Goal: Transaction & Acquisition: Purchase product/service

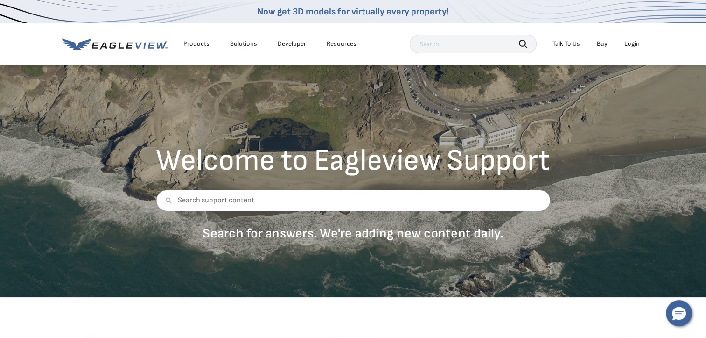
click at [638, 47] on div "Login" at bounding box center [632, 44] width 15 height 8
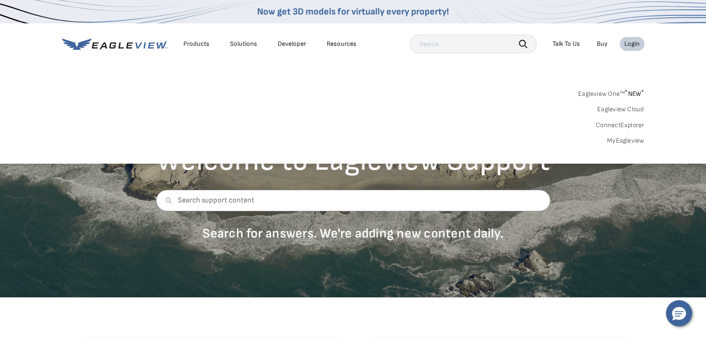
click at [643, 140] on link "MyEagleview" at bounding box center [625, 140] width 37 height 8
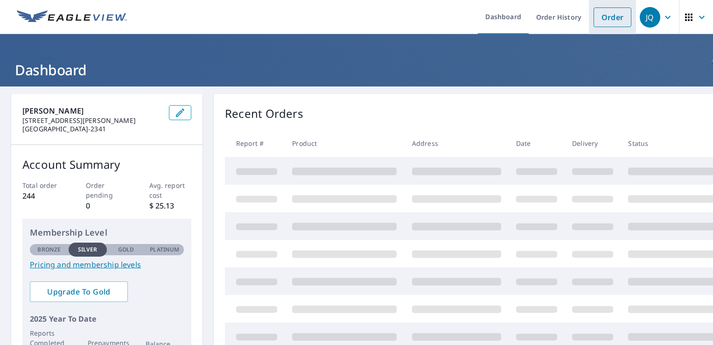
click at [613, 19] on link "Order" at bounding box center [613, 17] width 38 height 20
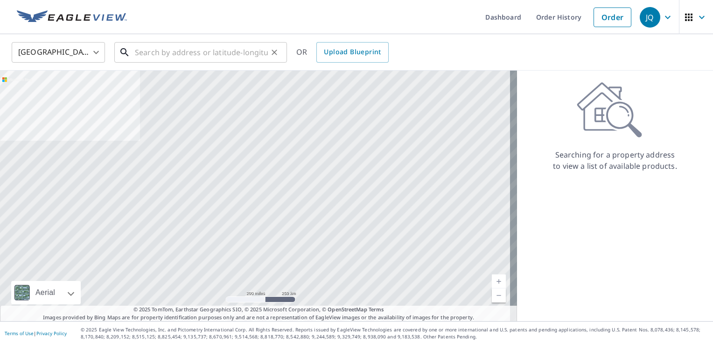
click at [222, 55] on input "text" at bounding box center [201, 52] width 133 height 26
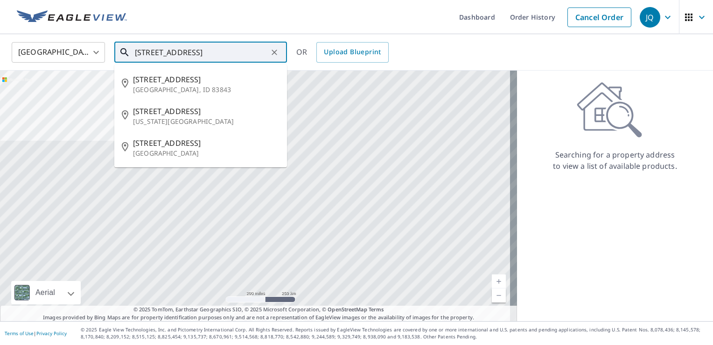
click at [182, 148] on p "[GEOGRAPHIC_DATA]" at bounding box center [206, 152] width 147 height 9
type input "[STREET_ADDRESS]"
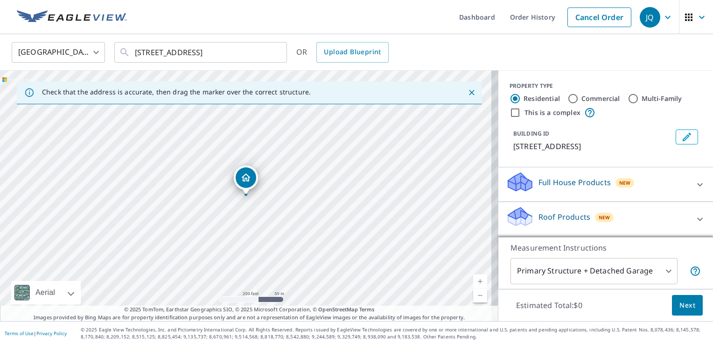
click at [695, 225] on icon at bounding box center [700, 218] width 11 height 11
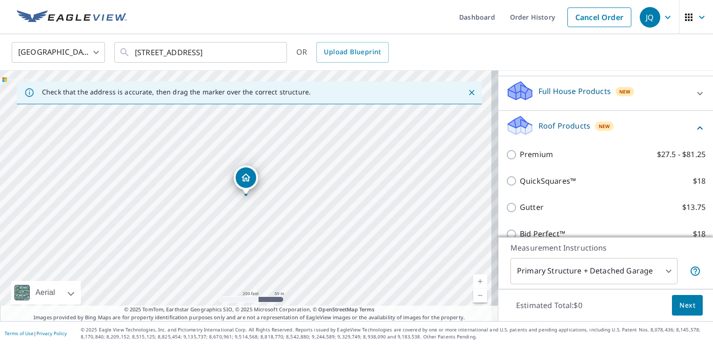
scroll to position [92, 0]
click at [508, 185] on input "QuickSquares™ $18" at bounding box center [513, 179] width 14 height 11
checkbox input "true"
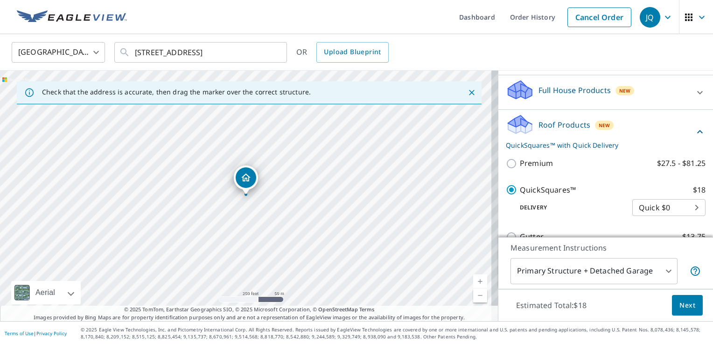
click at [690, 303] on button "Next" at bounding box center [687, 305] width 31 height 21
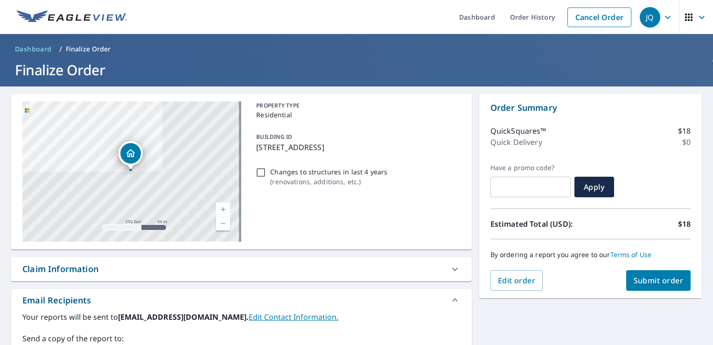
click at [671, 282] on span "Submit order" at bounding box center [659, 280] width 50 height 10
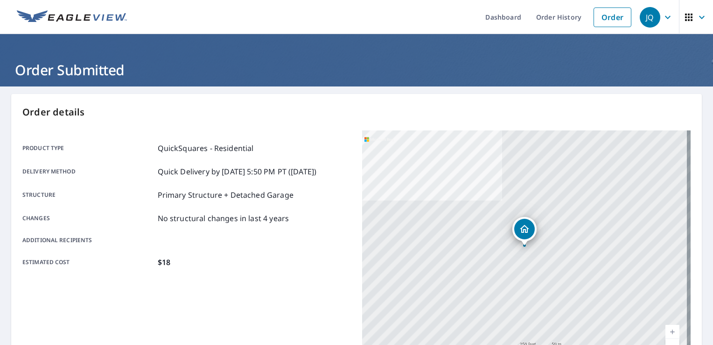
click at [252, 260] on div "Estimated cost $18" at bounding box center [186, 261] width 329 height 11
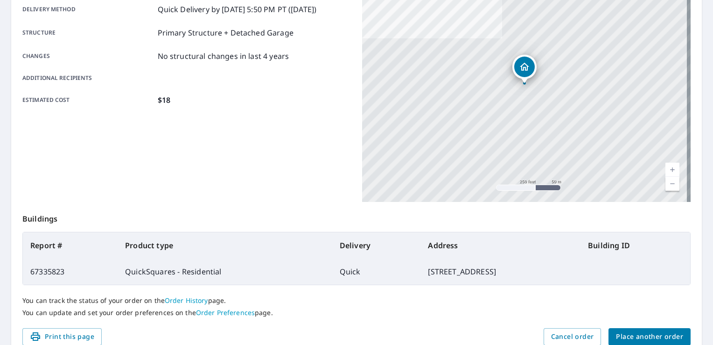
scroll to position [204, 0]
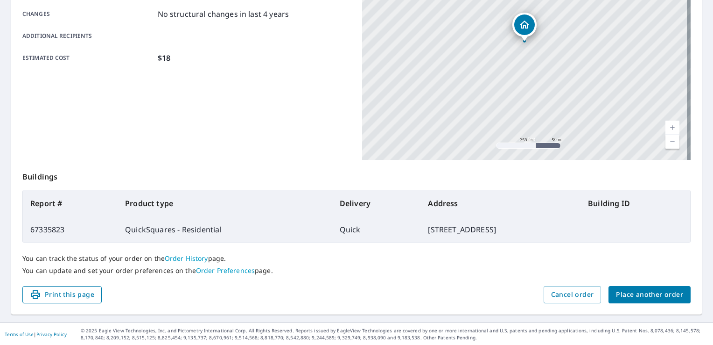
click at [79, 297] on span "Print this page" at bounding box center [62, 295] width 64 height 12
